Goal: Task Accomplishment & Management: Use online tool/utility

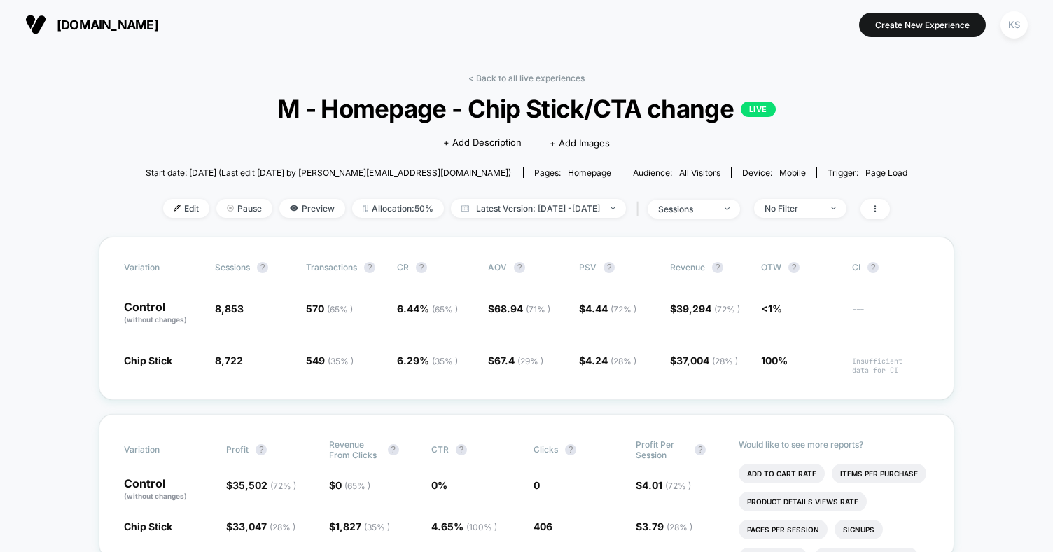
drag, startPoint x: 0, startPoint y: 0, endPoint x: 155, endPoint y: 161, distance: 223.8
click at [557, 76] on link "< Back to all live experiences" at bounding box center [526, 78] width 116 height 11
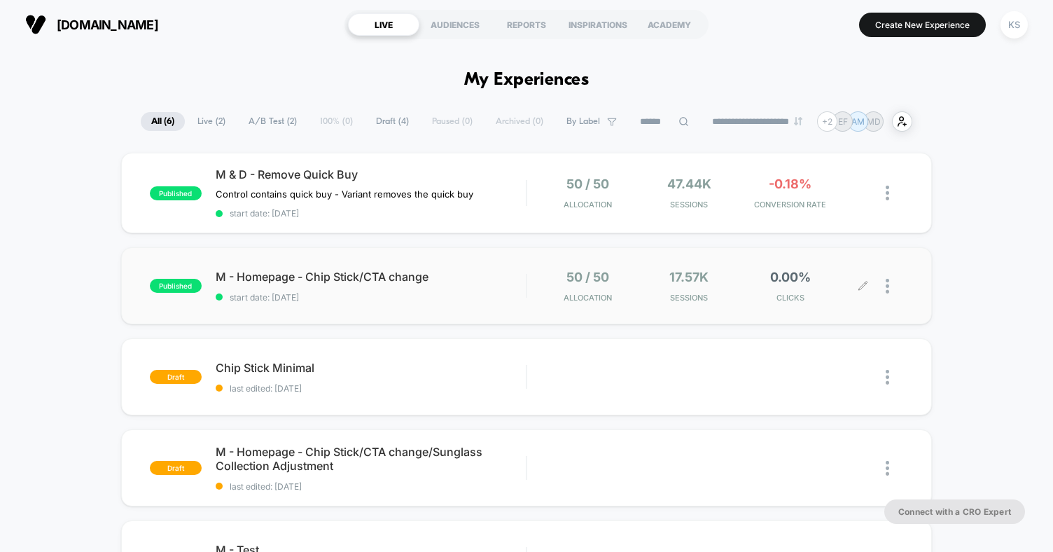
click at [892, 293] on div at bounding box center [895, 286] width 18 height 33
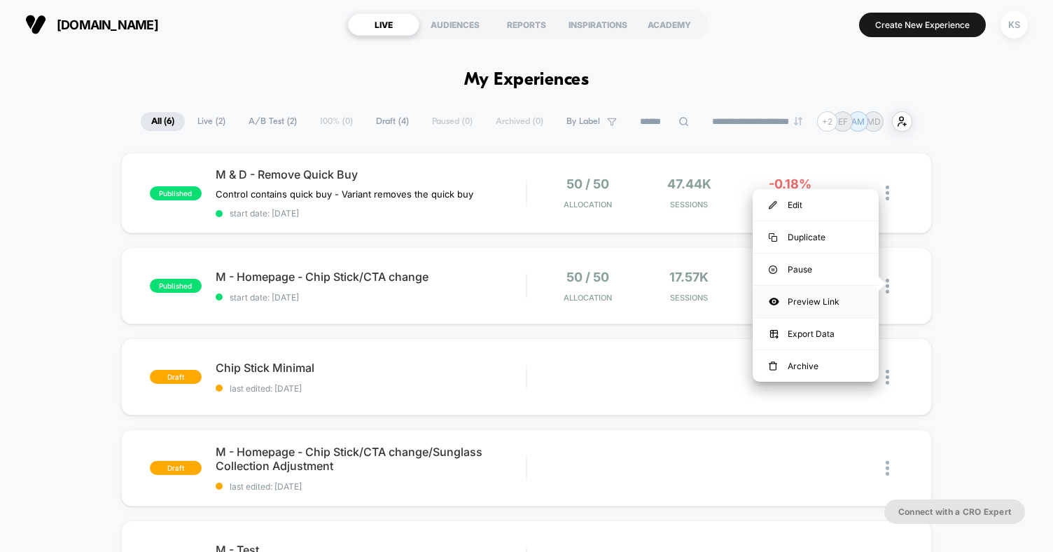
click at [835, 298] on div "Preview Link" at bounding box center [816, 302] width 126 height 32
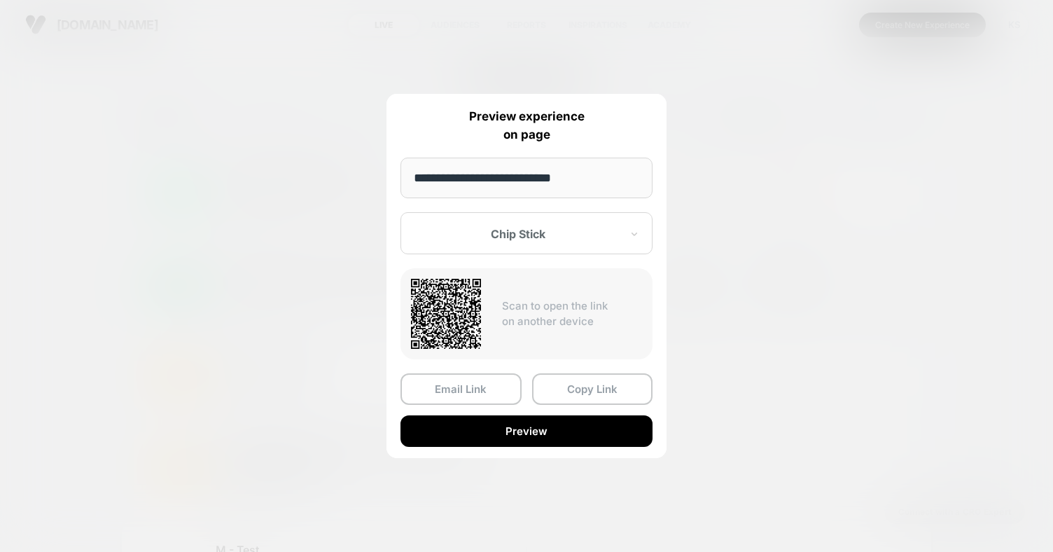
click at [816, 383] on div at bounding box center [526, 276] width 1053 height 552
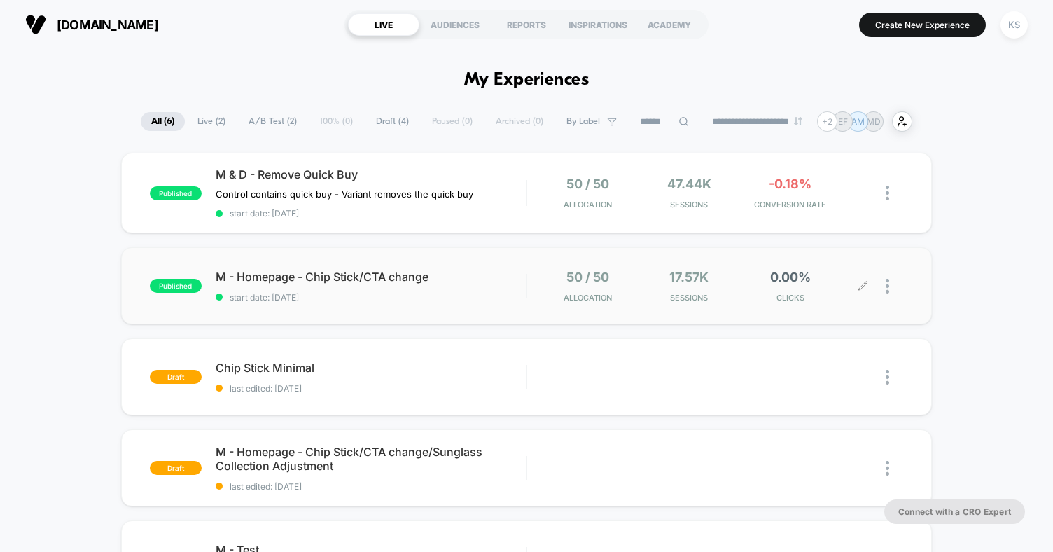
click at [860, 286] on icon at bounding box center [862, 285] width 8 height 8
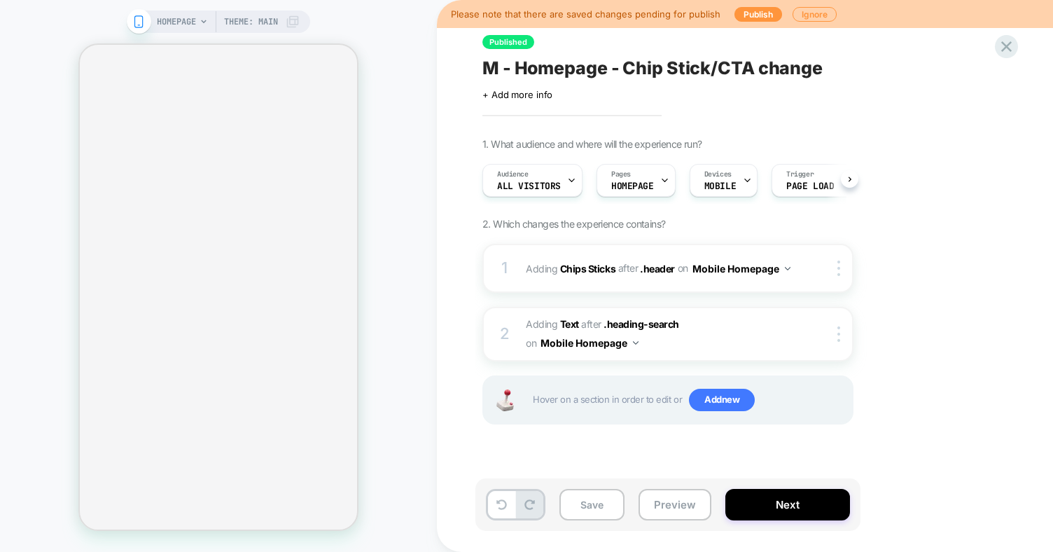
scroll to position [0, 1]
click at [768, 337] on span "#_loomi_addon_1754082536705 Adding Text AFTER .heading-search .heading-search o…" at bounding box center [659, 334] width 267 height 38
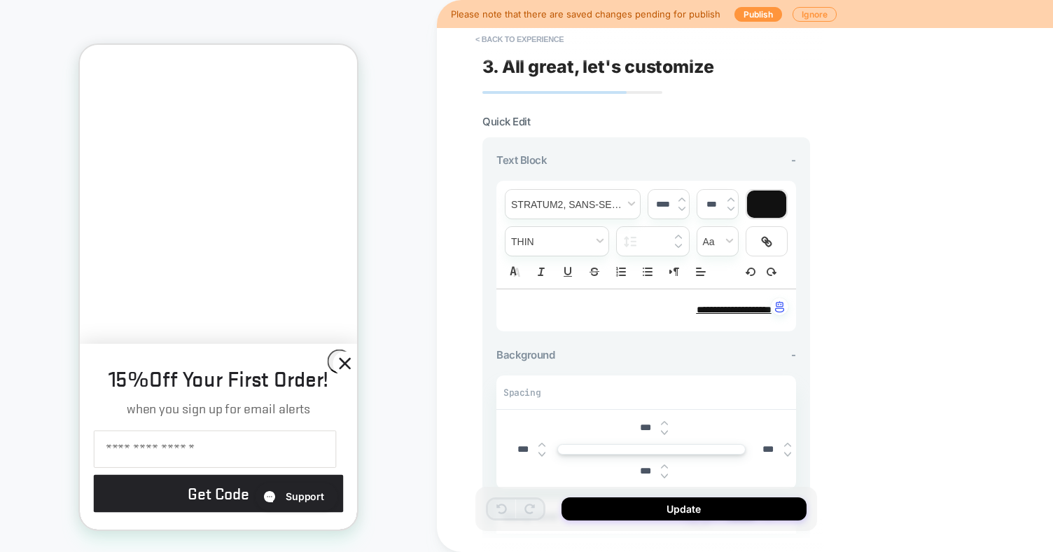
scroll to position [0, 0]
click at [340, 363] on icon "Close dialog" at bounding box center [345, 363] width 10 height 10
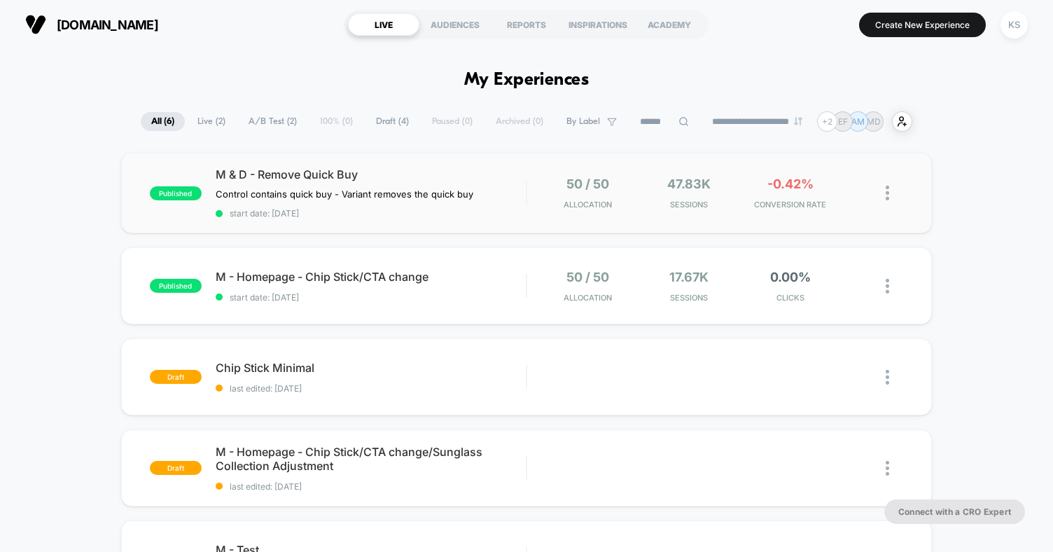
click at [840, 218] on div "published M & D - Remove Quick Buy Control contains quick buy - Variant removes…" at bounding box center [526, 193] width 811 height 81
click at [769, 393] on div "draft Chip Stick Minimal last edited: [DATE] Edit Duplicate Preview Start" at bounding box center [526, 376] width 811 height 77
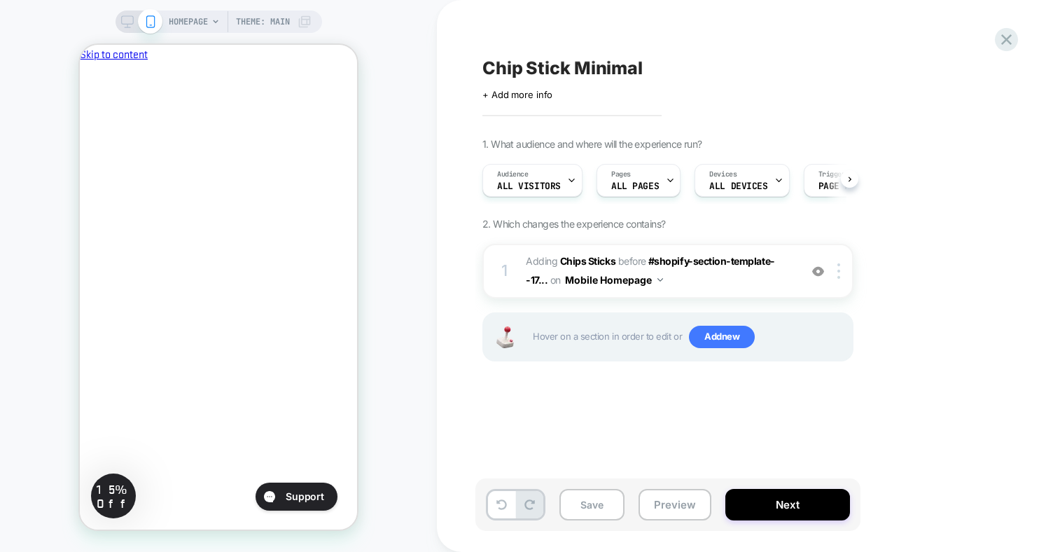
scroll to position [0, 1]
click at [85, 128] on icon "Close" at bounding box center [85, 128] width 0 height 0
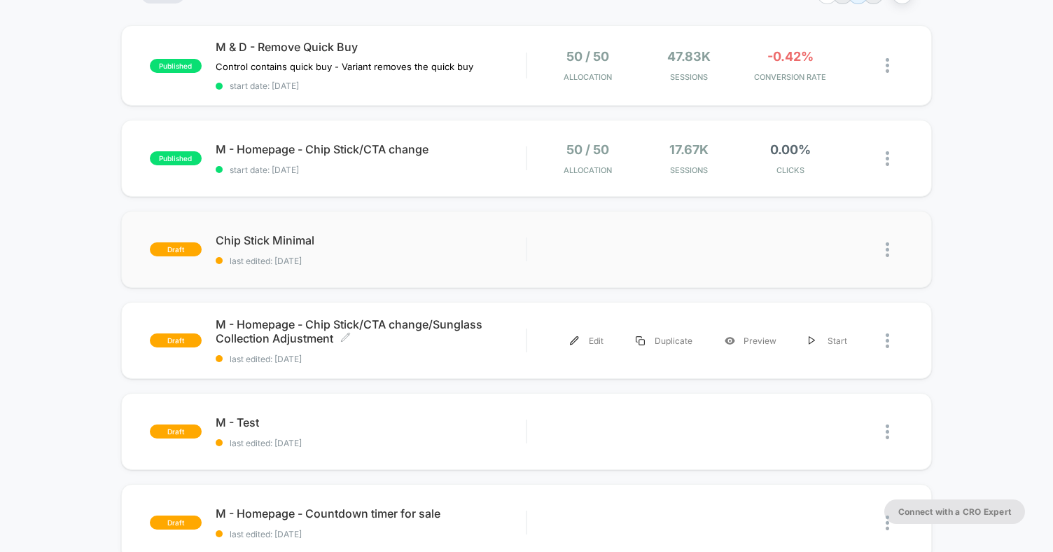
scroll to position [127, 0]
click at [888, 165] on div at bounding box center [895, 158] width 18 height 33
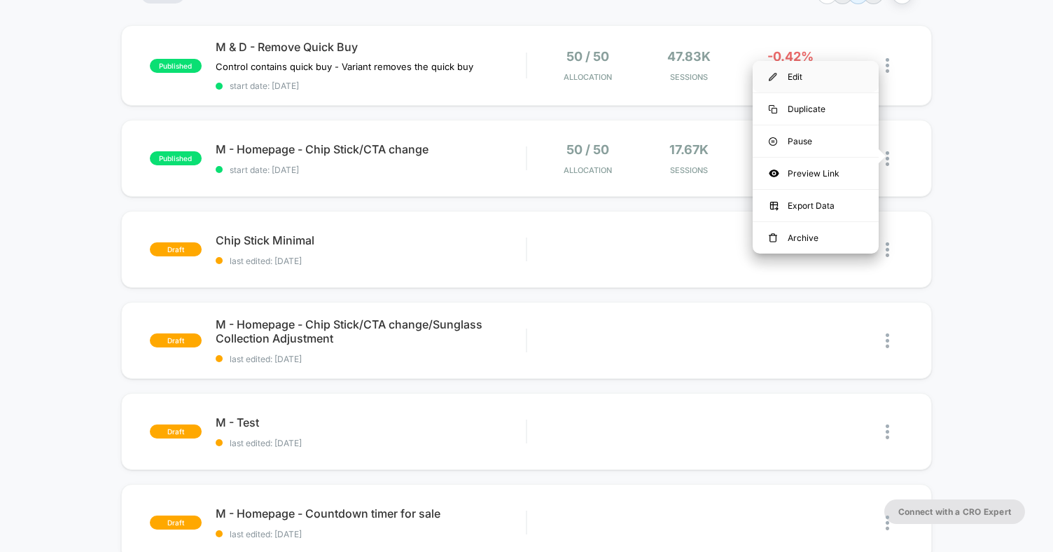
click at [814, 67] on div "Edit" at bounding box center [816, 77] width 126 height 32
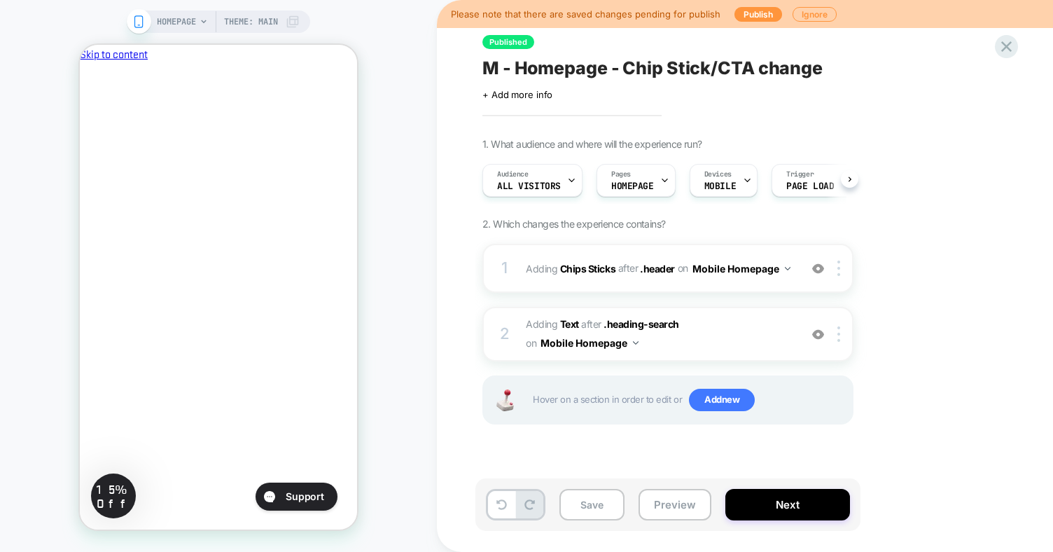
scroll to position [0, 1]
click at [969, 168] on div "1. What audience and where will the experience run? Audience All Visitors Pages…" at bounding box center [737, 298] width 511 height 321
